Goal: Task Accomplishment & Management: Use online tool/utility

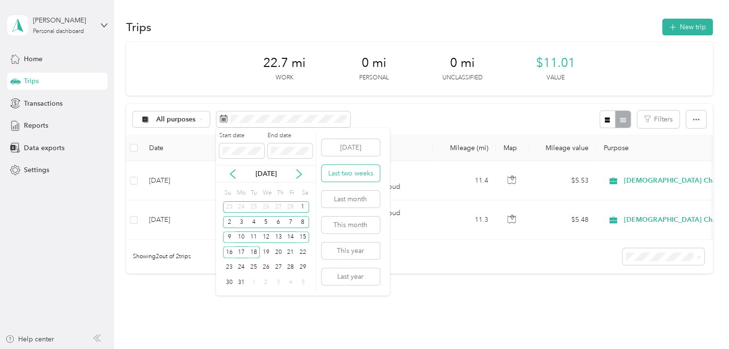
click at [343, 169] on button "Last two weeks" at bounding box center [350, 173] width 58 height 17
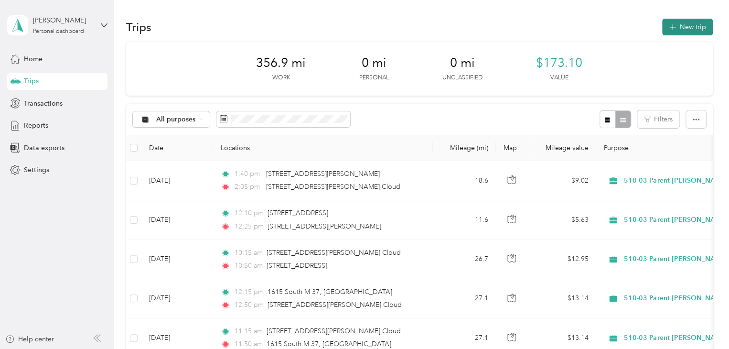
click at [693, 27] on button "New trip" at bounding box center [687, 27] width 51 height 17
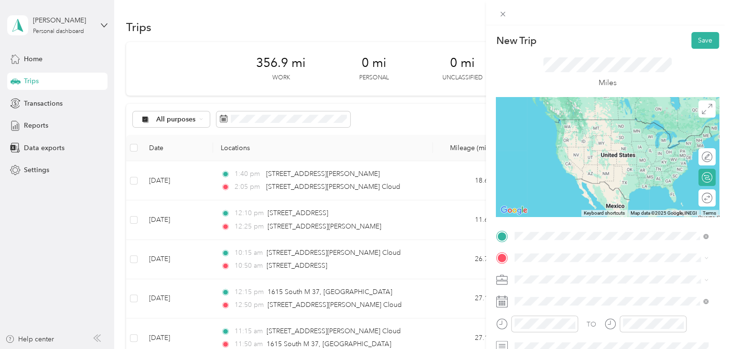
click at [562, 275] on span "[STREET_ADDRESS][PERSON_NAME][US_STATE]" at bounding box center [607, 270] width 149 height 9
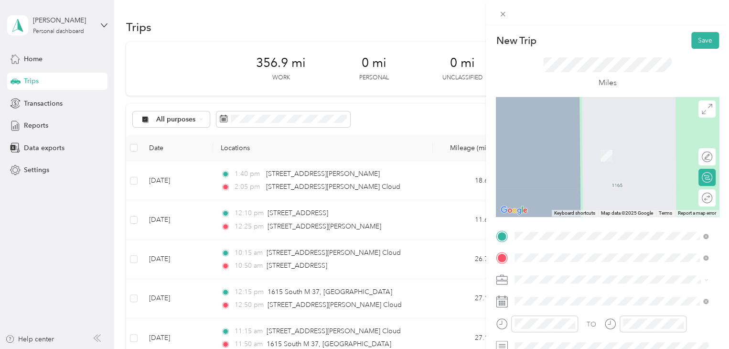
click at [563, 138] on span "[STREET_ADDRESS][PERSON_NAME][US_STATE]" at bounding box center [607, 141] width 149 height 9
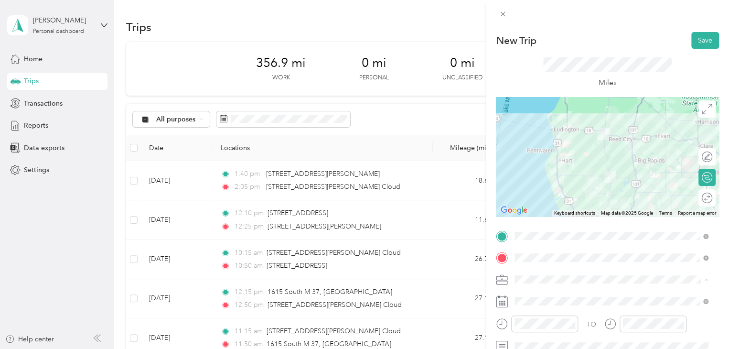
click at [573, 214] on span "510-03 Parent [PERSON_NAME]/Lake" at bounding box center [574, 212] width 113 height 8
click at [571, 321] on icon "close-circle" at bounding box center [571, 323] width 7 height 7
click at [699, 37] on button "Save" at bounding box center [705, 40] width 28 height 17
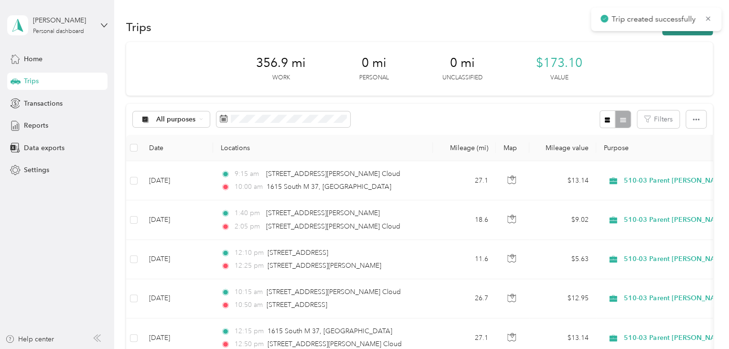
click at [693, 33] on button "New trip" at bounding box center [687, 27] width 51 height 17
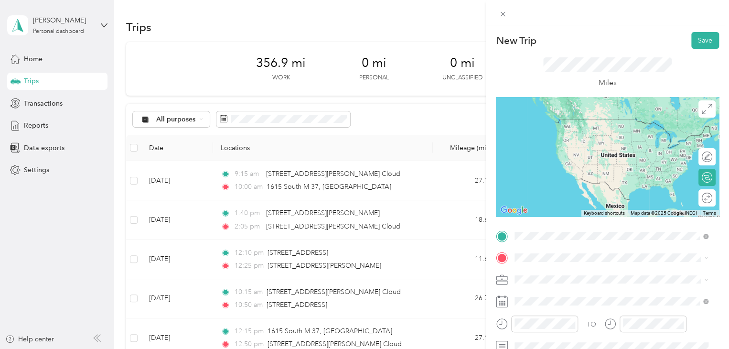
click at [577, 123] on span "[STREET_ADDRESS][PERSON_NAME][US_STATE]" at bounding box center [607, 119] width 149 height 9
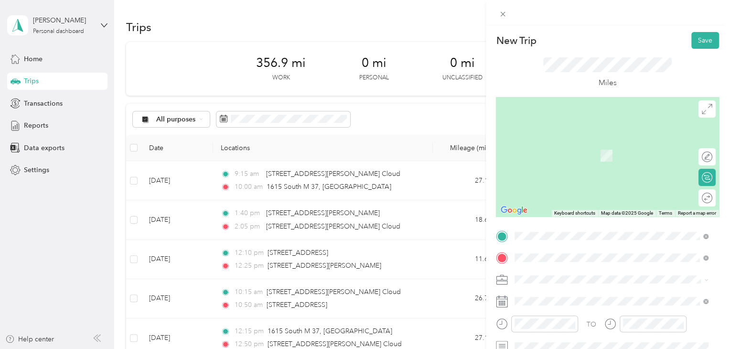
click at [554, 296] on span "[STREET_ADDRESS][PERSON_NAME][US_STATE]" at bounding box center [607, 292] width 149 height 9
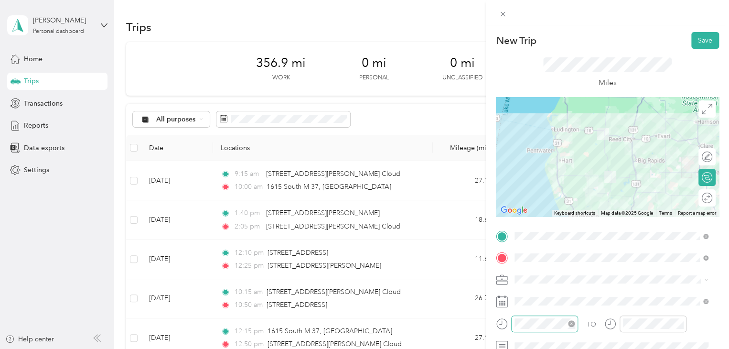
click at [574, 323] on icon "close-circle" at bounding box center [571, 323] width 7 height 7
click at [587, 211] on span "510-03 Parent [PERSON_NAME]/Lake" at bounding box center [574, 212] width 113 height 8
click at [697, 37] on button "Save" at bounding box center [705, 40] width 28 height 17
